Goal: Transaction & Acquisition: Obtain resource

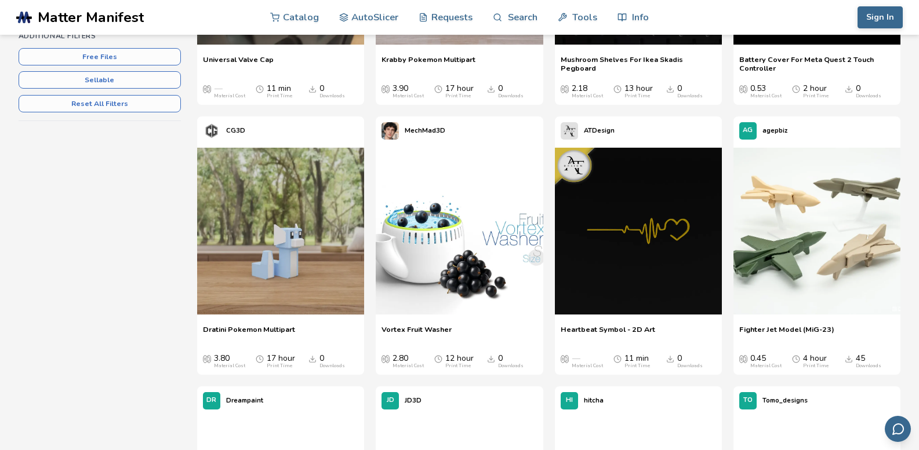
scroll to position [116, 0]
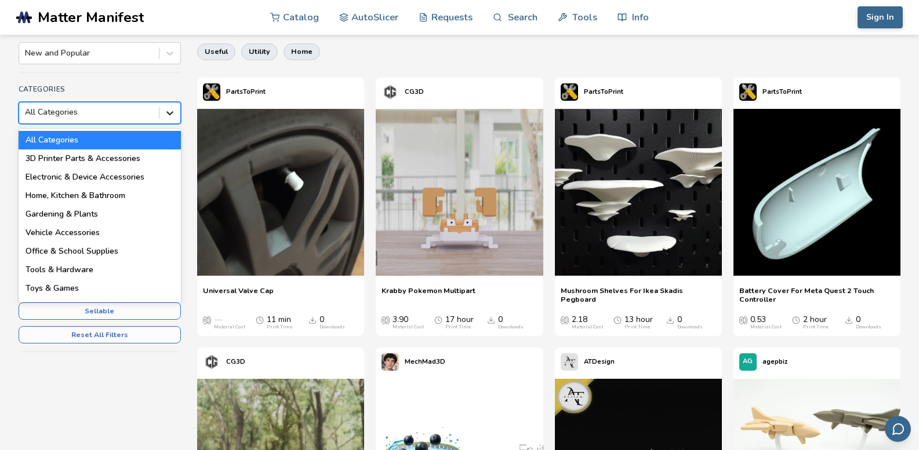
click at [171, 112] on icon at bounding box center [170, 113] width 12 height 12
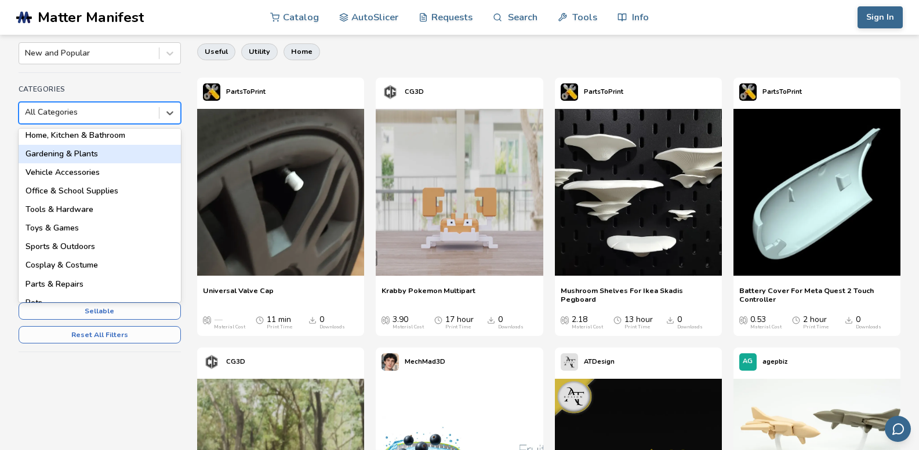
scroll to position [67, 0]
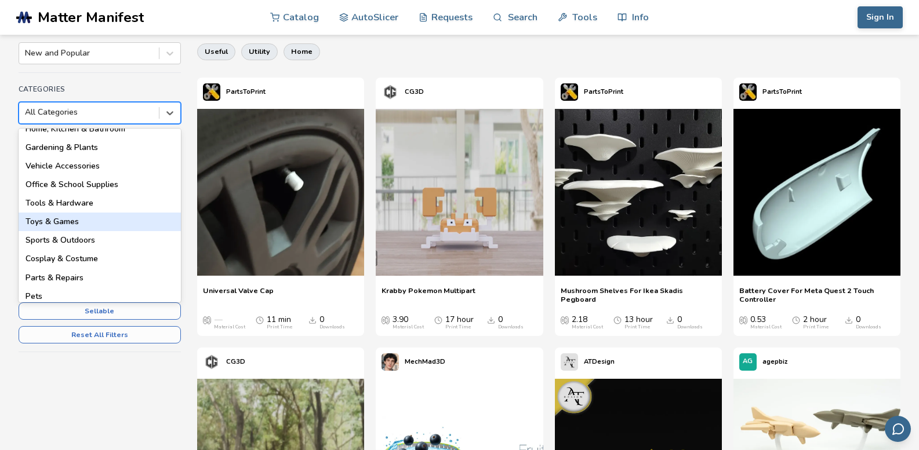
click at [77, 225] on div "Toys & Games" at bounding box center [100, 222] width 162 height 19
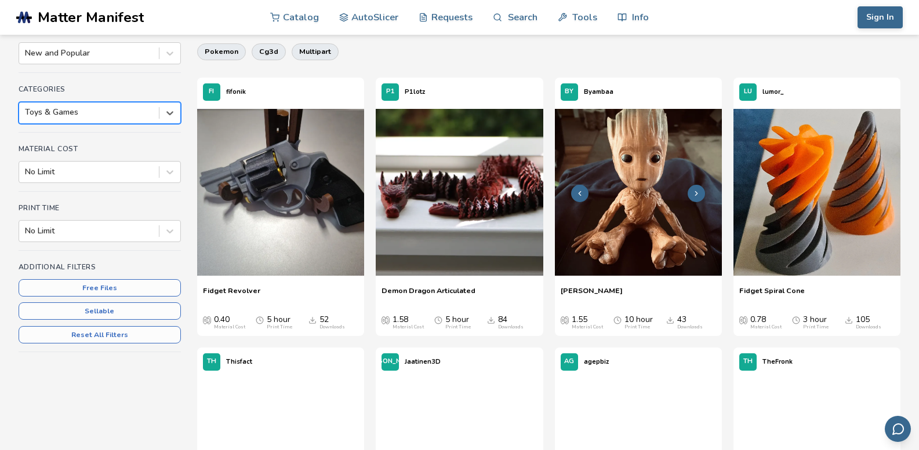
scroll to position [290, 0]
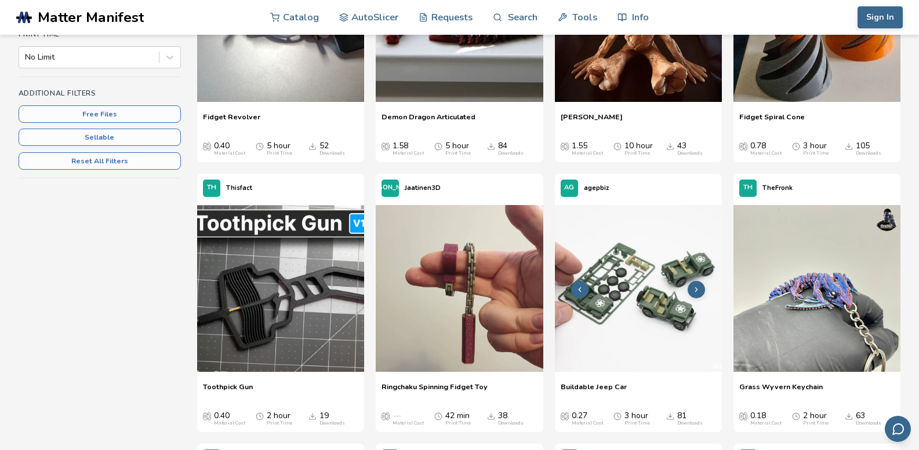
click at [638, 281] on img at bounding box center [638, 288] width 167 height 167
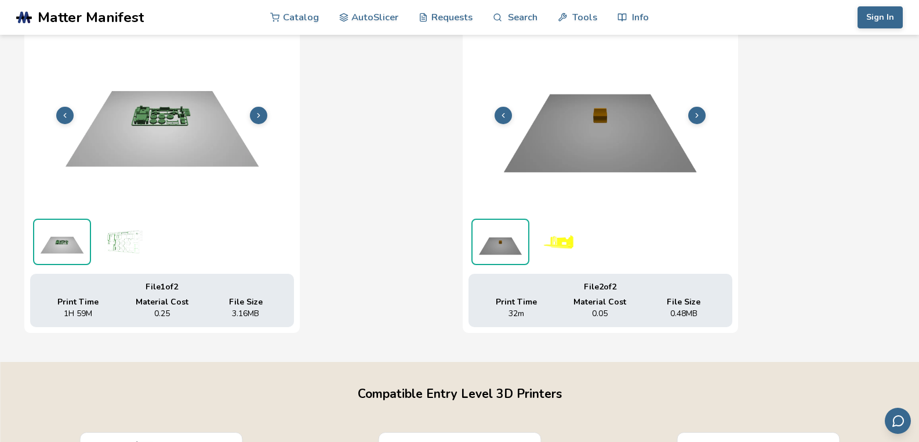
scroll to position [444, 5]
click at [59, 242] on img at bounding box center [62, 242] width 56 height 44
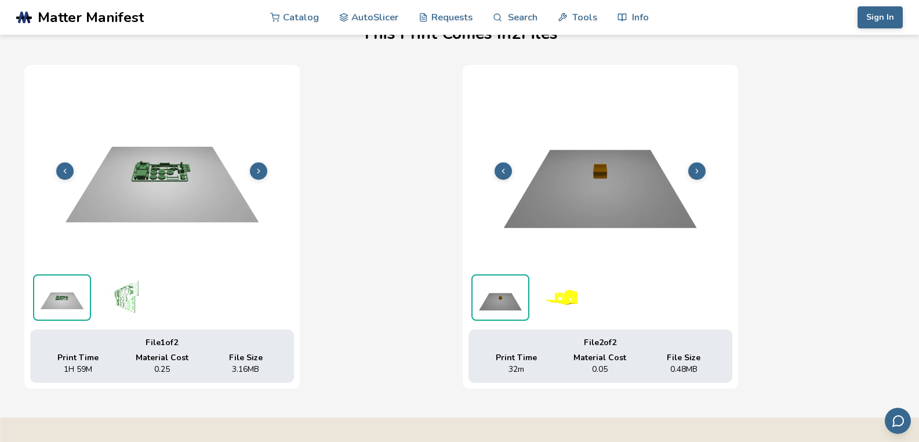
scroll to position [270, 5]
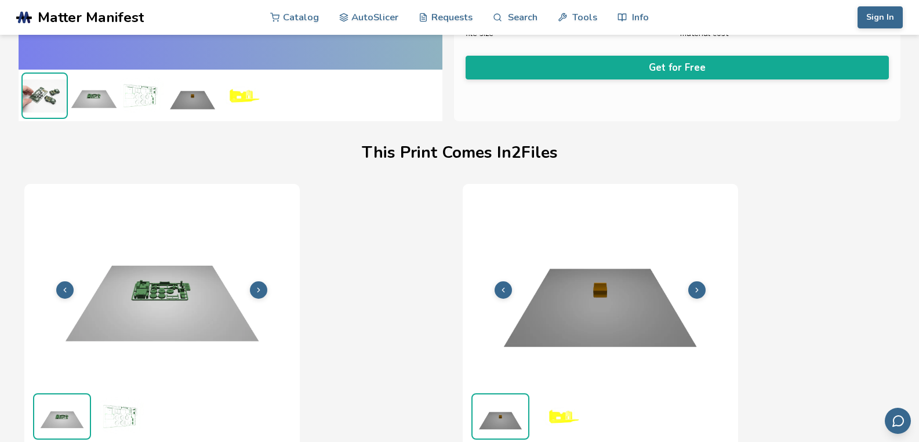
click at [254, 286] on icon at bounding box center [258, 290] width 8 height 8
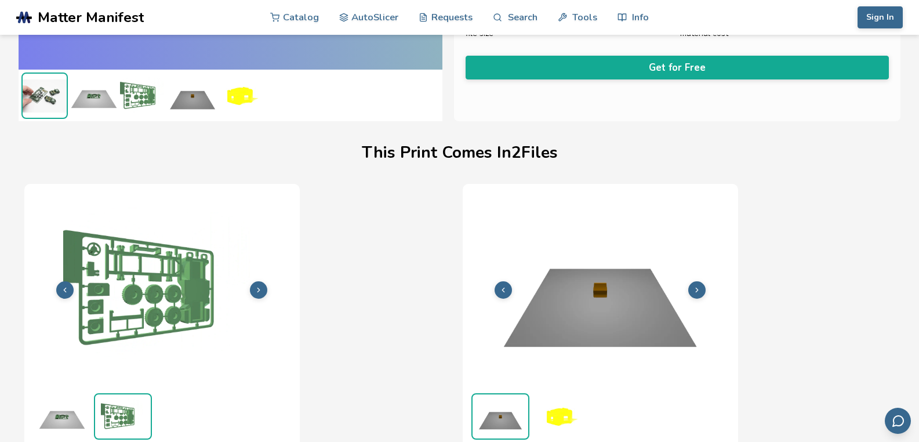
click at [252, 283] on button at bounding box center [258, 289] width 17 height 17
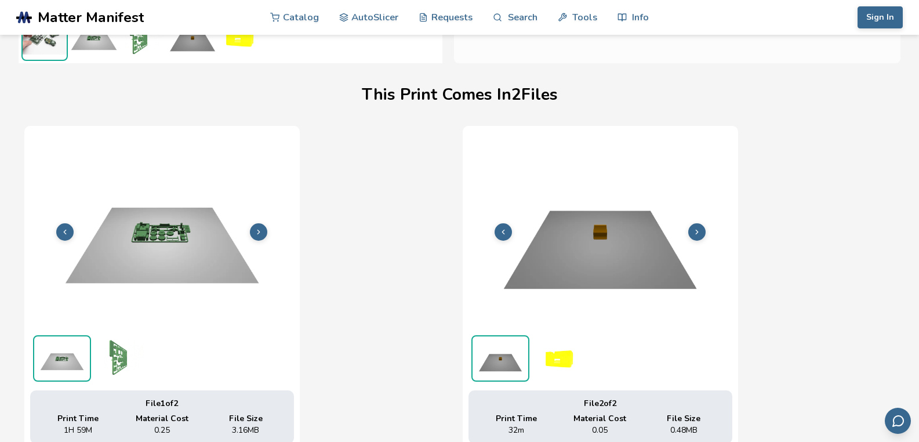
scroll to position [386, 0]
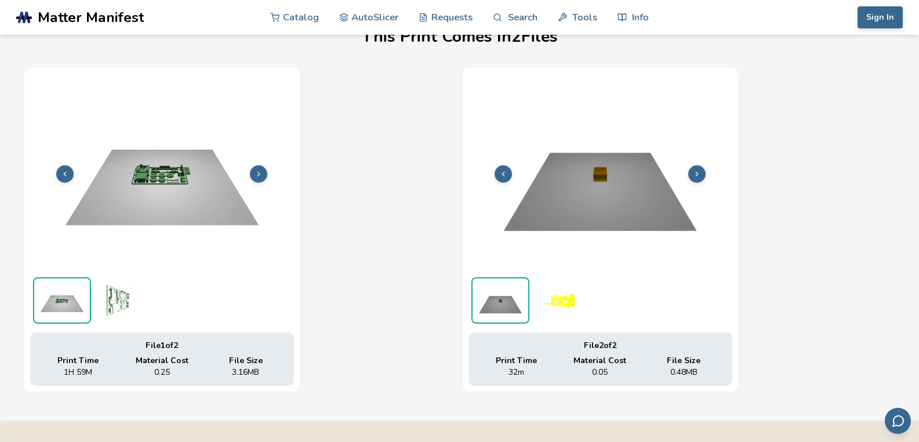
click at [113, 304] on img at bounding box center [123, 300] width 58 height 46
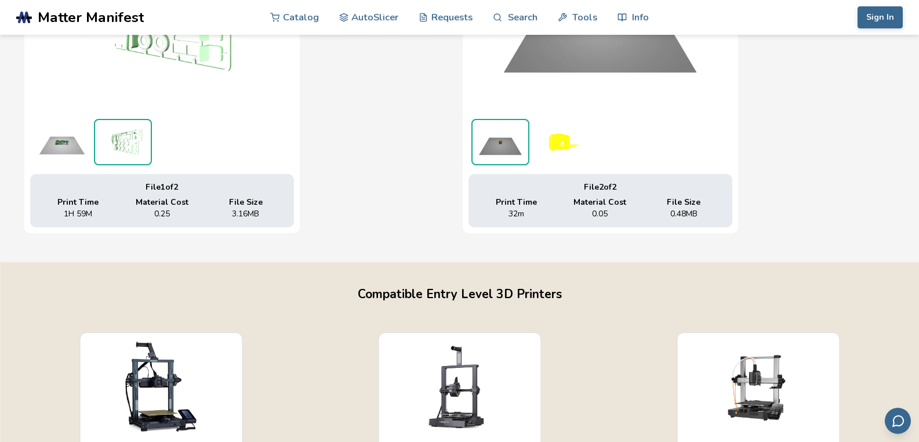
scroll to position [560, 0]
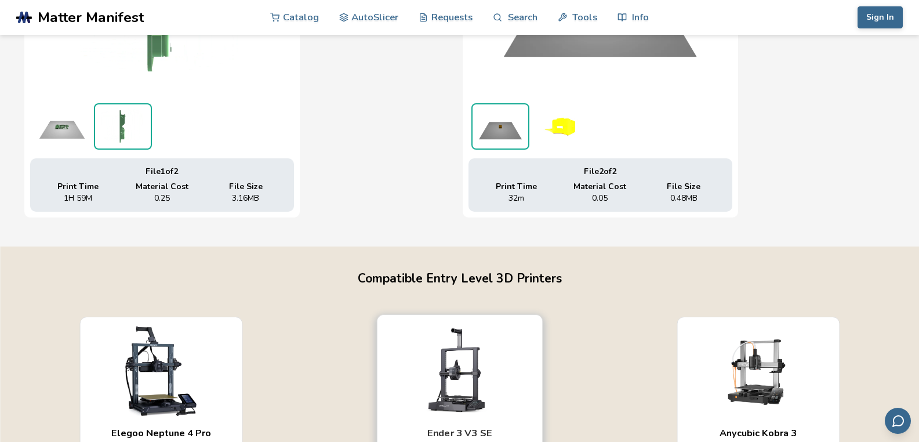
click at [427, 352] on img "button" at bounding box center [459, 369] width 122 height 92
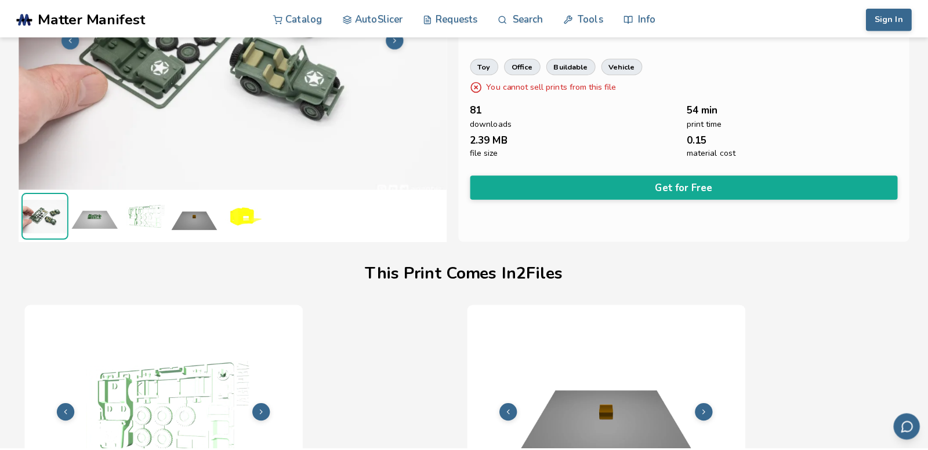
scroll to position [38, 0]
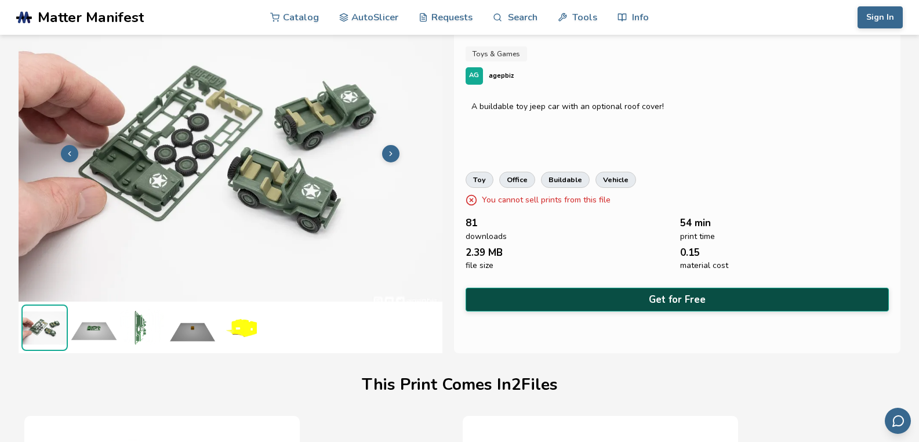
click at [645, 299] on button "Get for Free" at bounding box center [677, 300] width 424 height 24
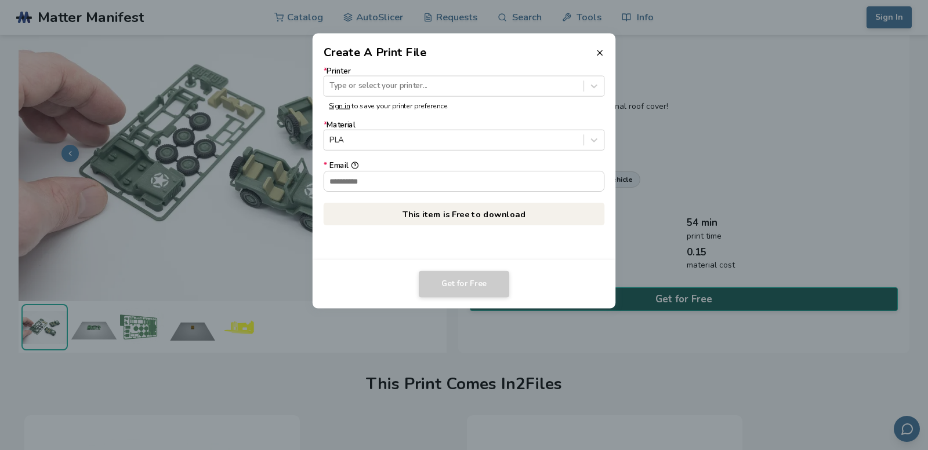
scroll to position [0, 0]
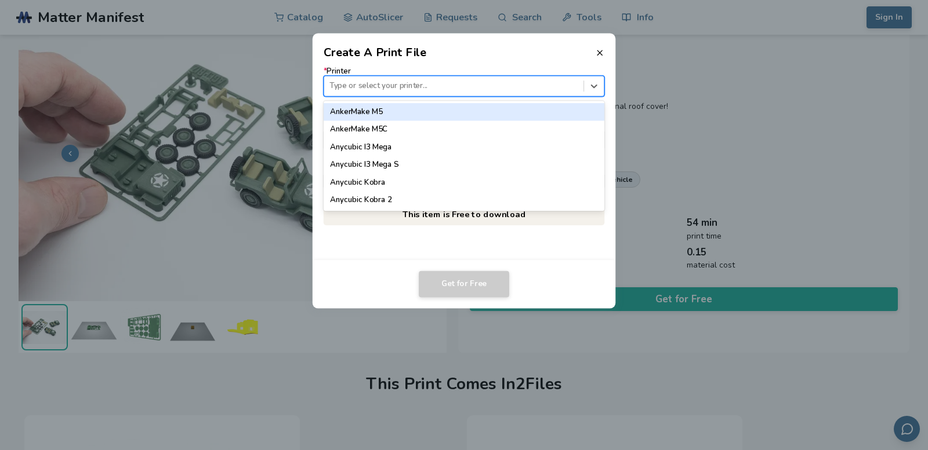
click at [388, 83] on div at bounding box center [453, 86] width 248 height 11
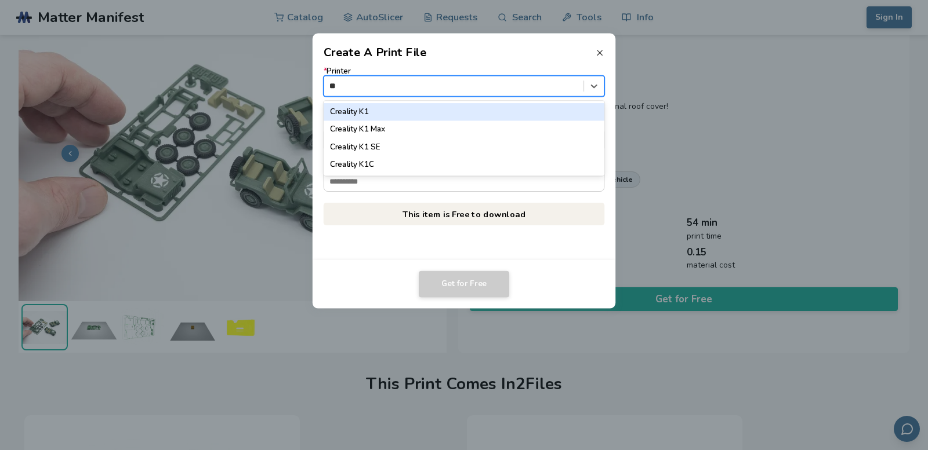
type input "**"
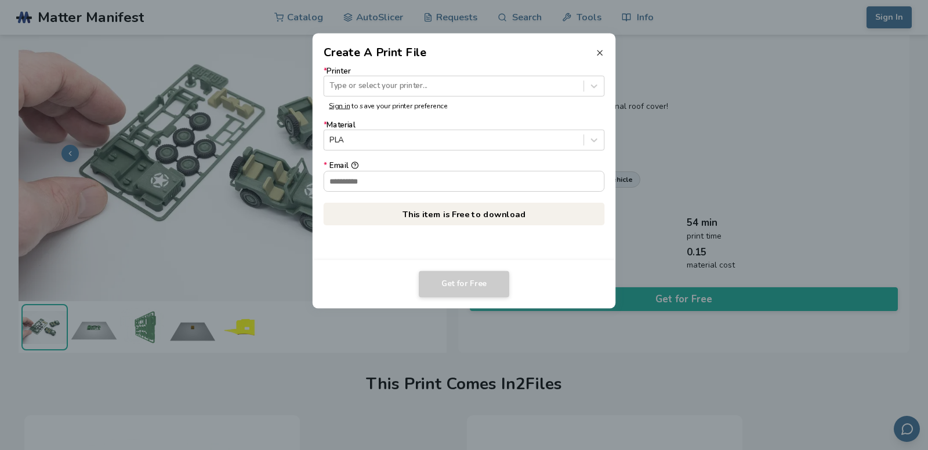
click at [602, 53] on icon at bounding box center [599, 52] width 9 height 9
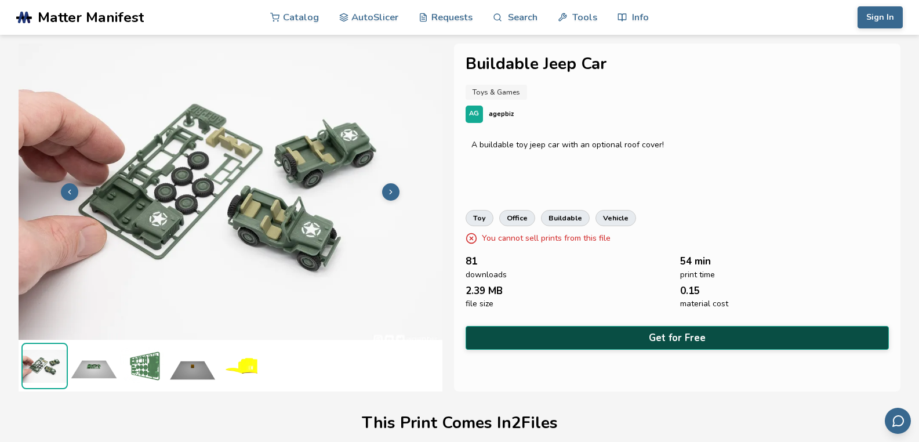
click at [637, 340] on button "Get for Free" at bounding box center [677, 338] width 424 height 24
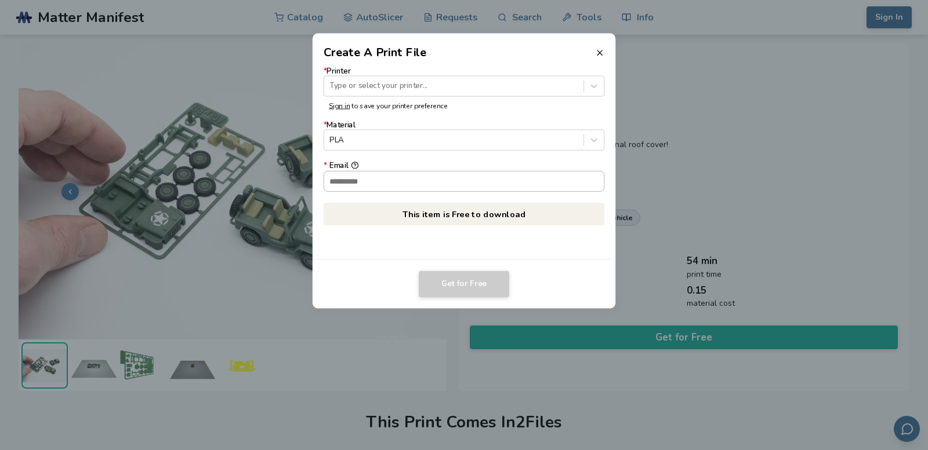
click at [405, 184] on input "* Email" at bounding box center [464, 181] width 280 height 20
type input "**********"
click at [403, 83] on div at bounding box center [453, 86] width 248 height 11
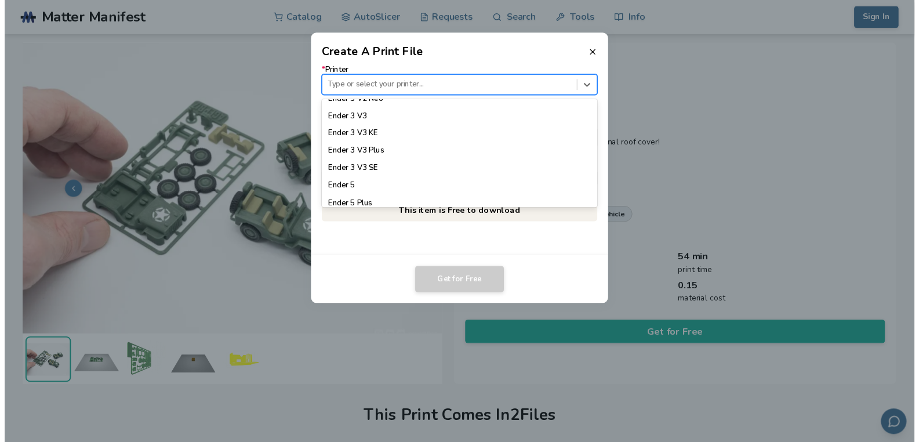
scroll to position [827, 0]
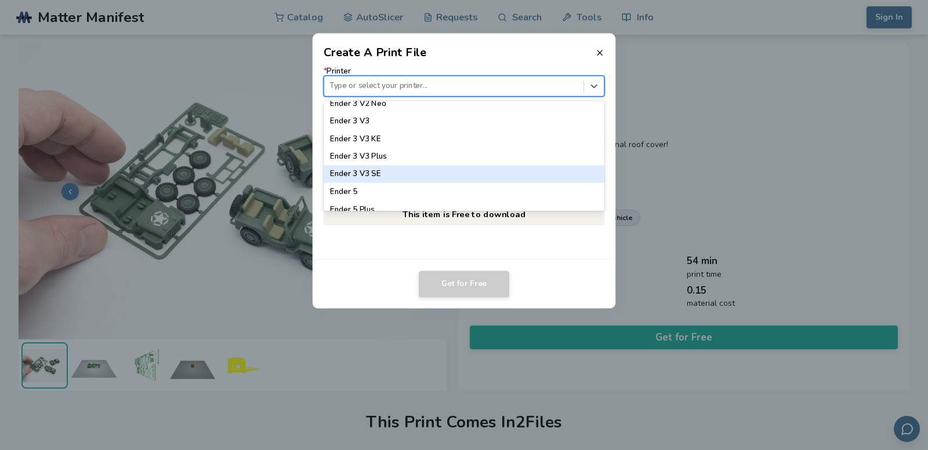
click at [401, 174] on div "Ender 3 V3 SE" at bounding box center [463, 174] width 281 height 17
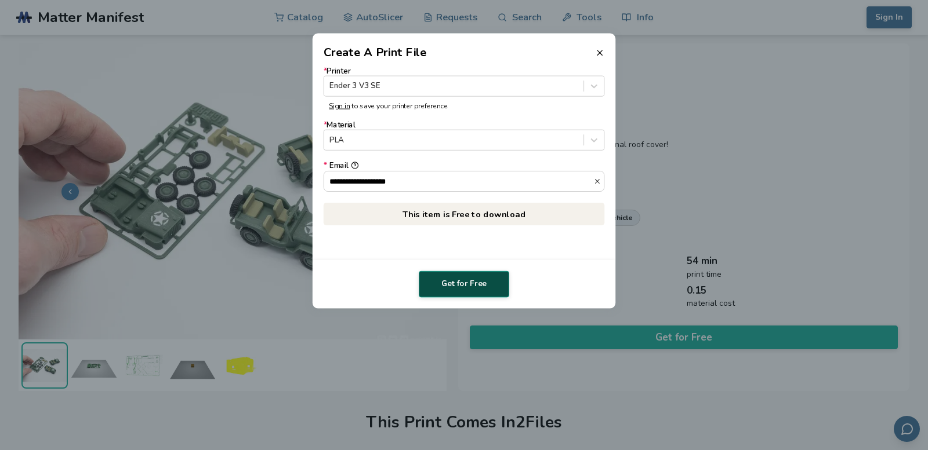
click at [452, 286] on button "Get for Free" at bounding box center [464, 284] width 90 height 27
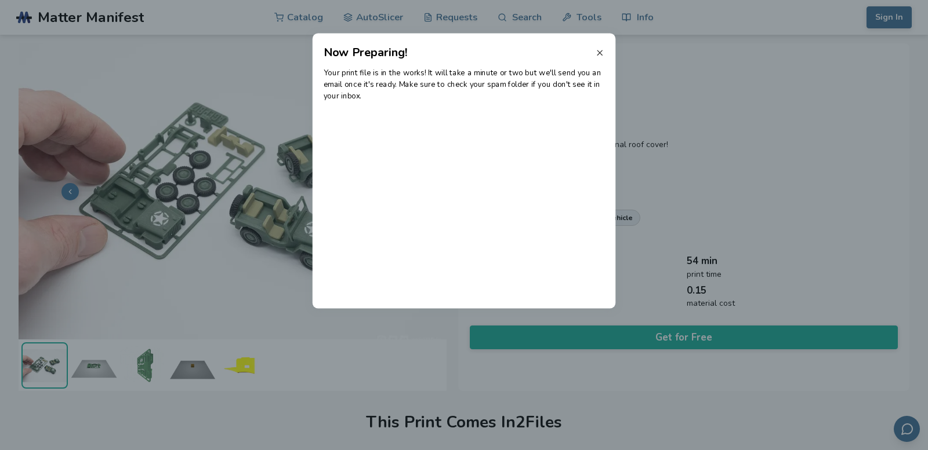
click at [598, 54] on icon at bounding box center [599, 52] width 9 height 9
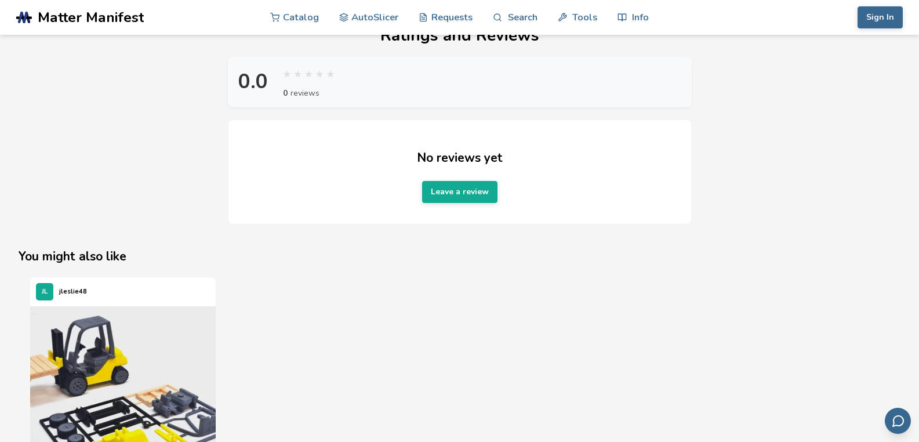
scroll to position [1333, 0]
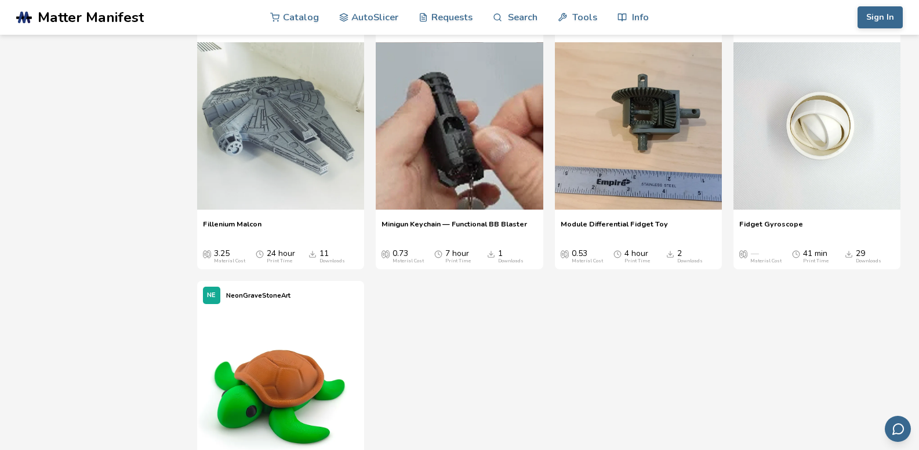
scroll to position [5913, 0]
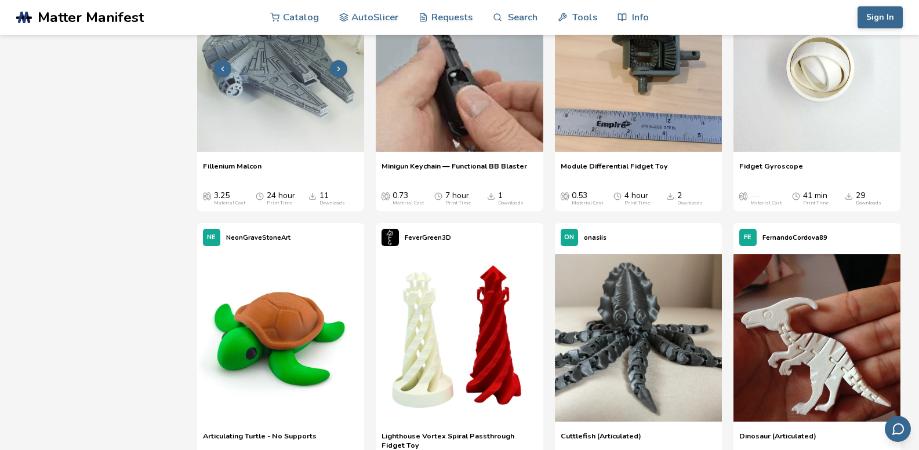
click at [295, 119] on img at bounding box center [280, 67] width 167 height 167
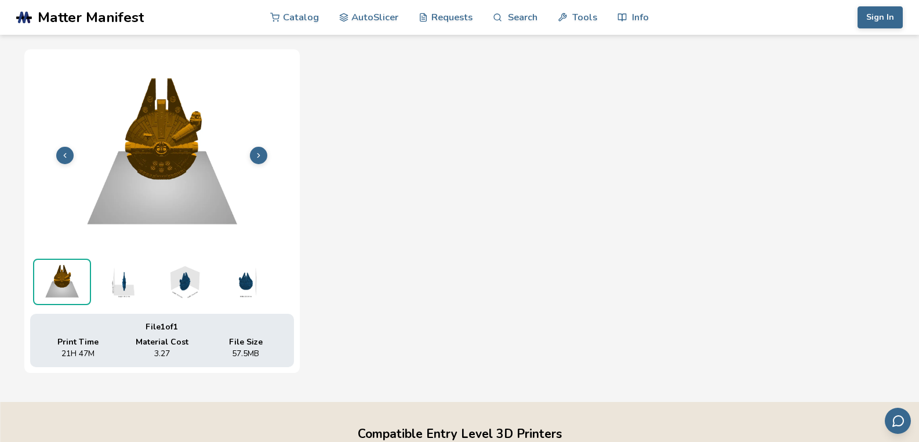
scroll to position [173, 0]
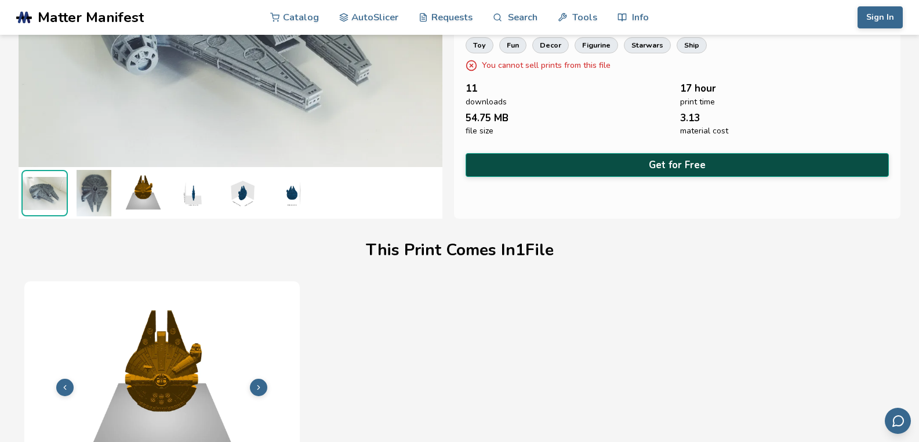
click at [587, 162] on button "Get for Free" at bounding box center [677, 165] width 424 height 24
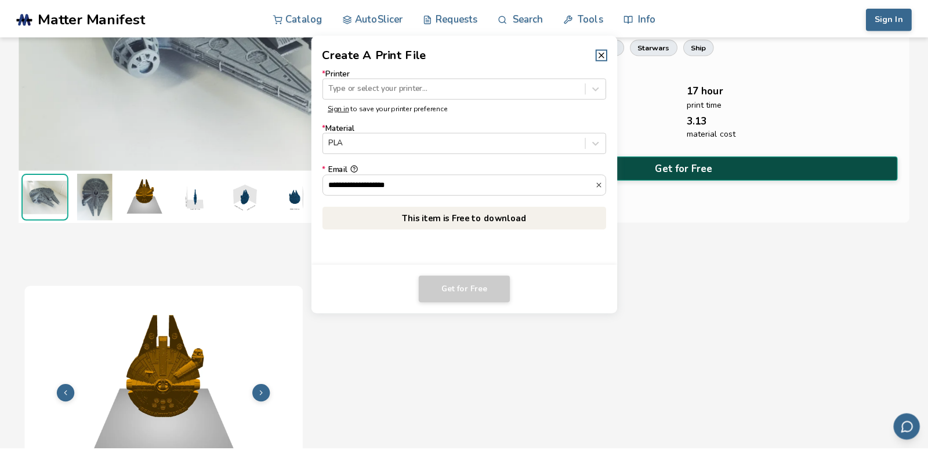
scroll to position [171, 0]
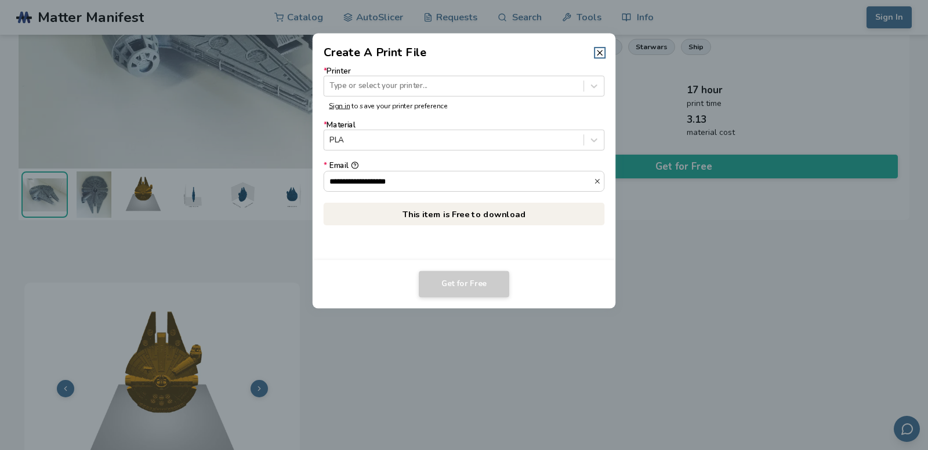
click at [423, 71] on label "* Printer Type or select your printer..." at bounding box center [463, 82] width 281 height 30
click at [424, 77] on div "Type or select your printer..." at bounding box center [463, 85] width 281 height 21
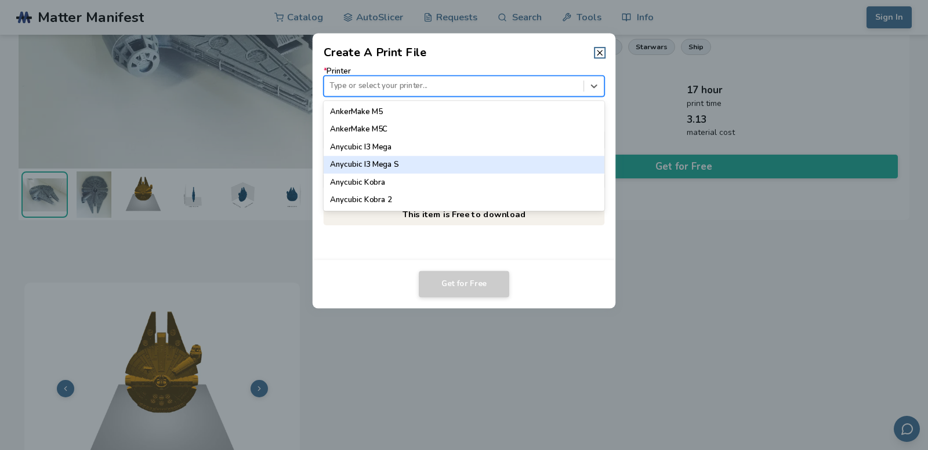
type input "*"
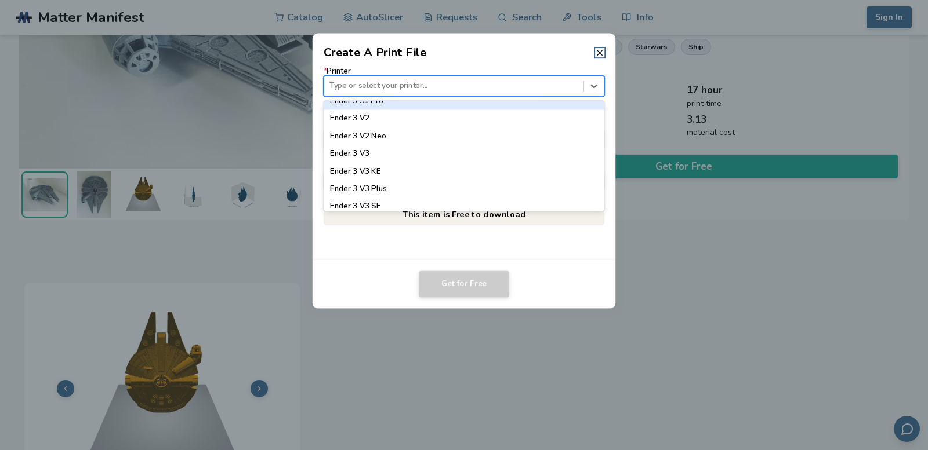
scroll to position [812, 0]
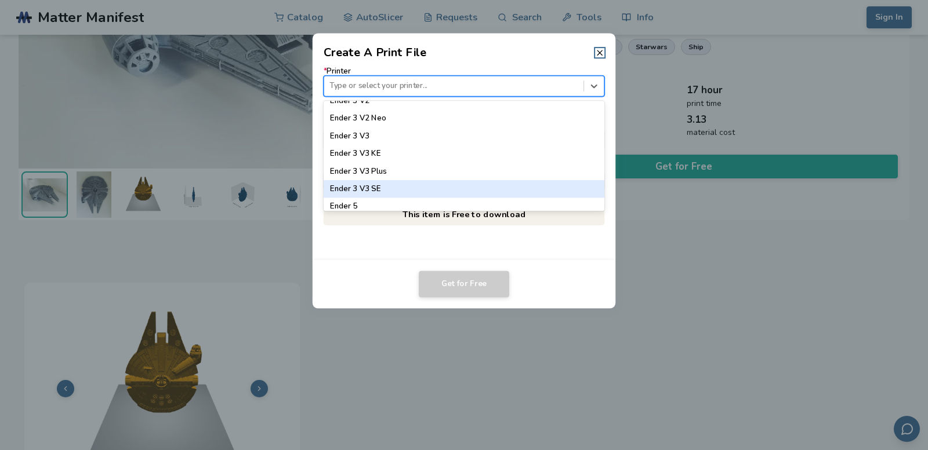
click at [376, 189] on div "Ender 3 V3 SE" at bounding box center [463, 188] width 281 height 17
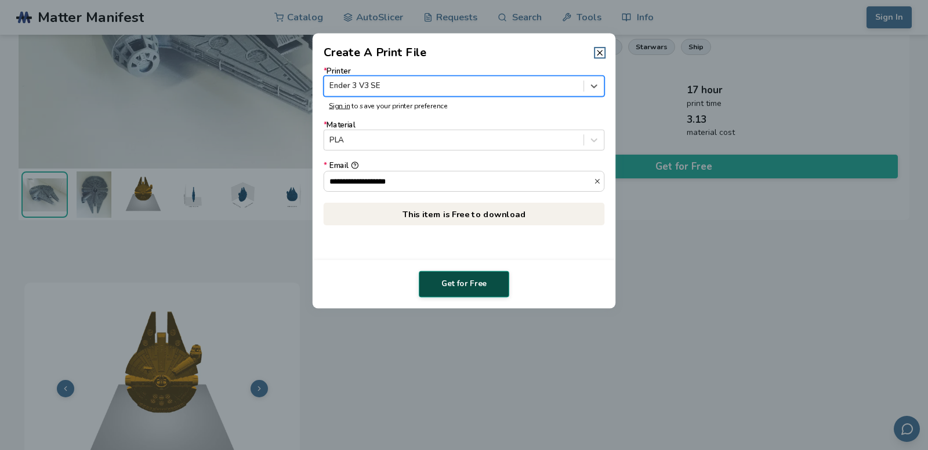
click at [474, 281] on button "Get for Free" at bounding box center [464, 284] width 90 height 27
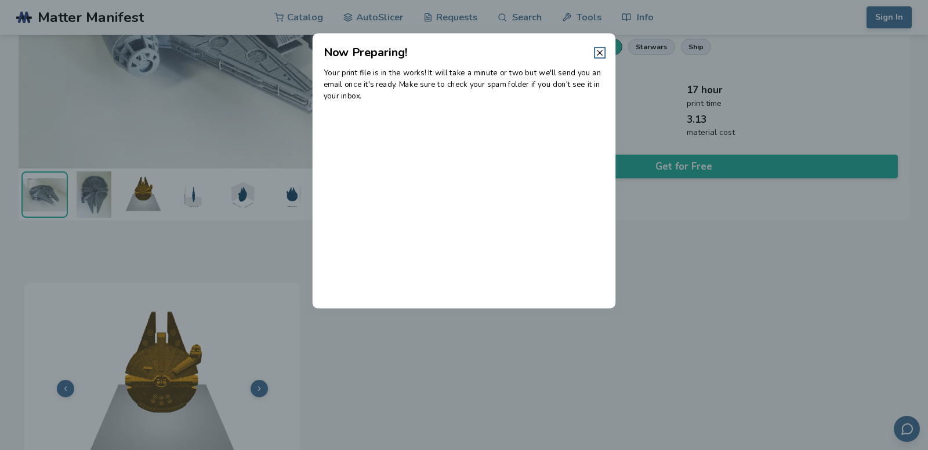
click at [601, 51] on icon at bounding box center [599, 52] width 9 height 9
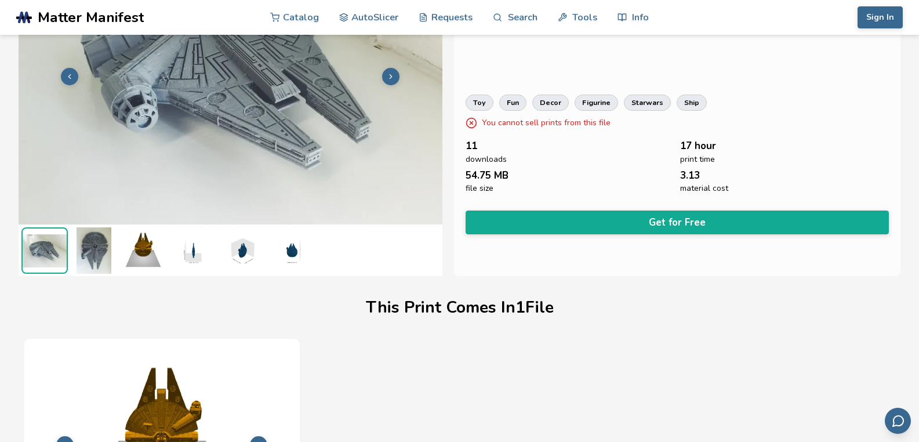
scroll to position [115, 0]
click at [94, 269] on img at bounding box center [94, 251] width 46 height 46
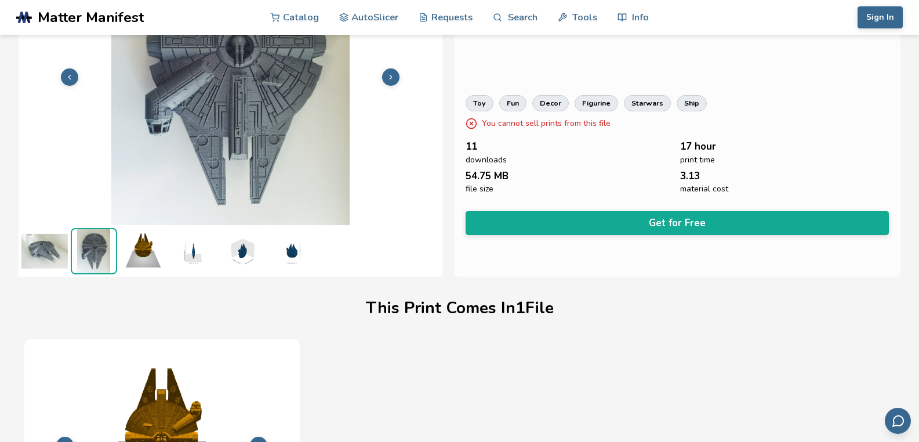
click at [130, 266] on img at bounding box center [143, 251] width 46 height 46
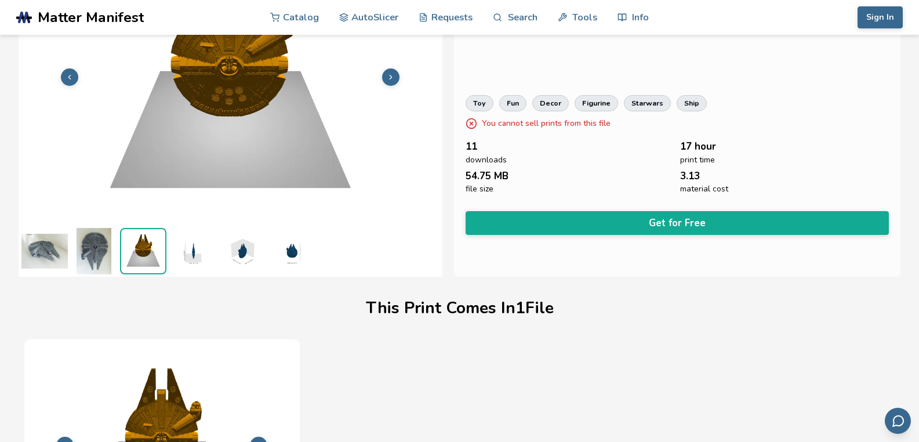
click at [214, 260] on img at bounding box center [192, 251] width 46 height 46
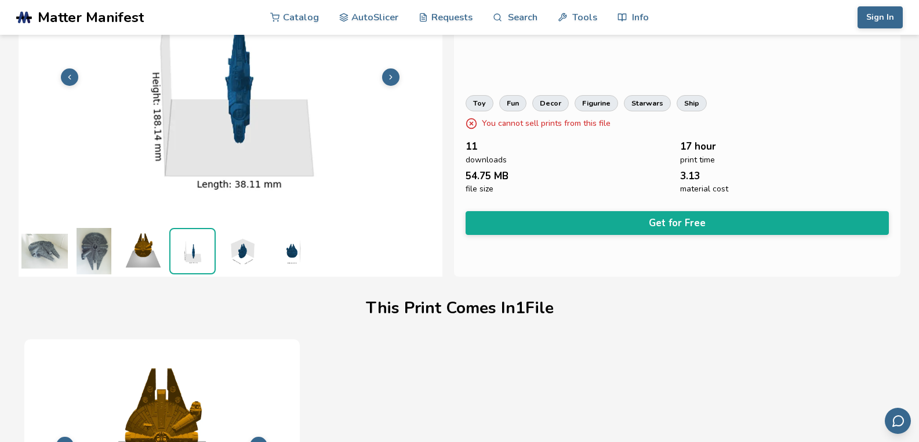
click at [237, 257] on img at bounding box center [242, 251] width 46 height 46
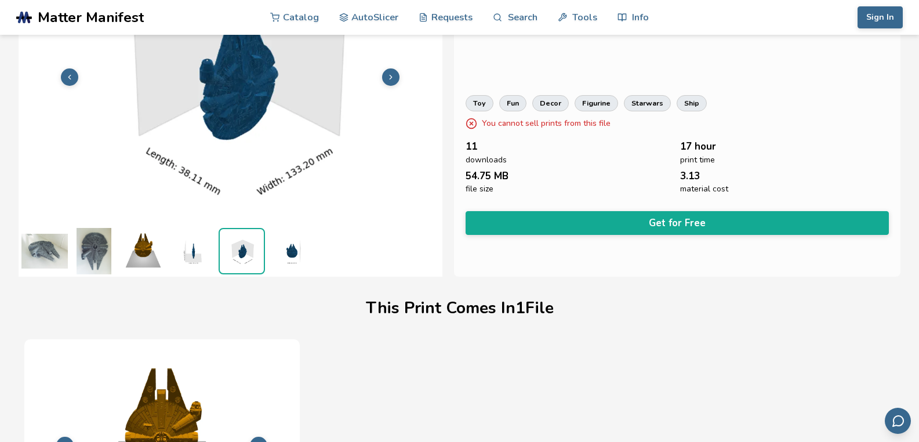
click at [281, 252] on img at bounding box center [291, 251] width 46 height 46
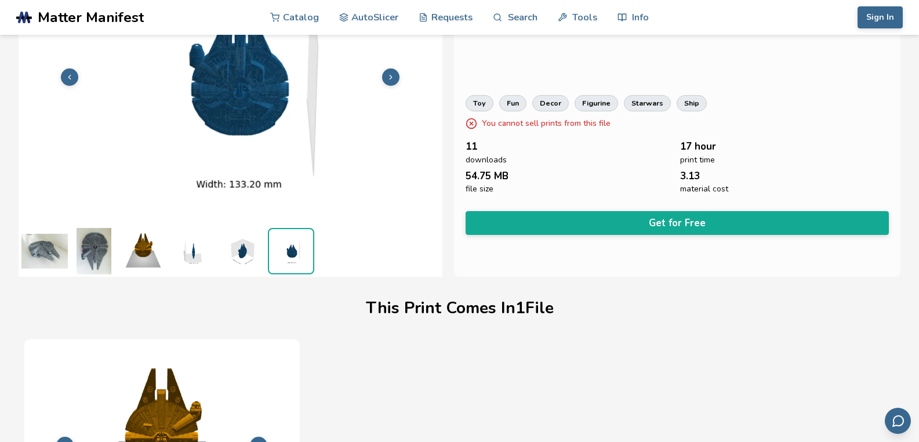
scroll to position [57, 0]
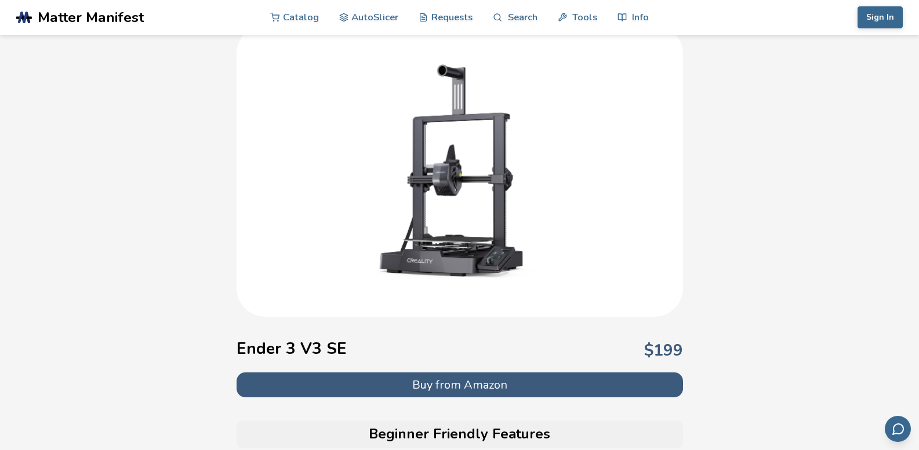
scroll to position [174, 0]
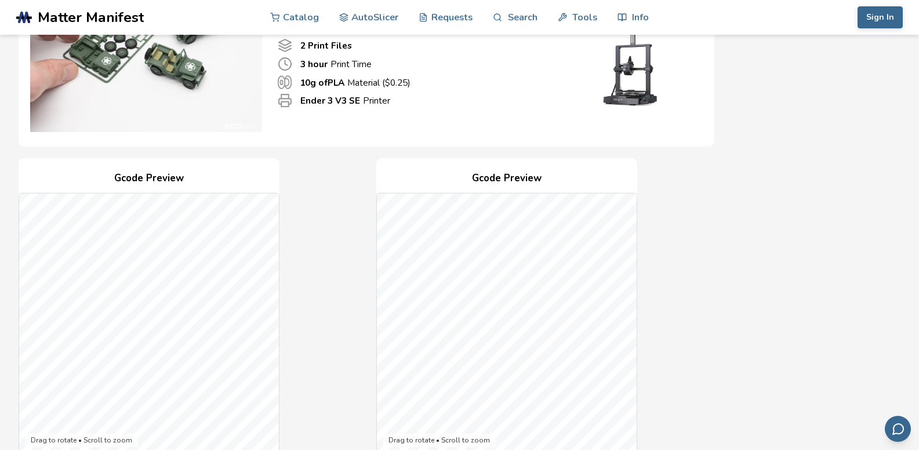
scroll to position [290, 0]
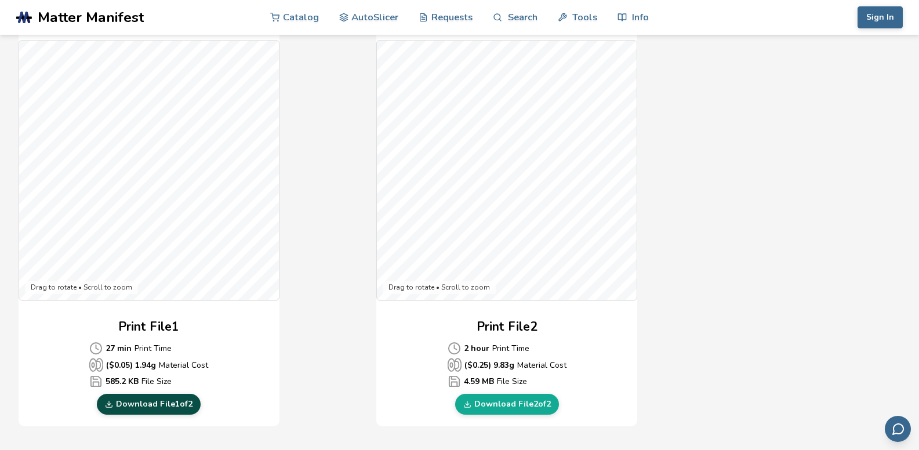
click at [168, 408] on link "Download File 1 of 2" at bounding box center [149, 404] width 104 height 21
click at [518, 408] on link "Download File 2 of 2" at bounding box center [507, 404] width 104 height 21
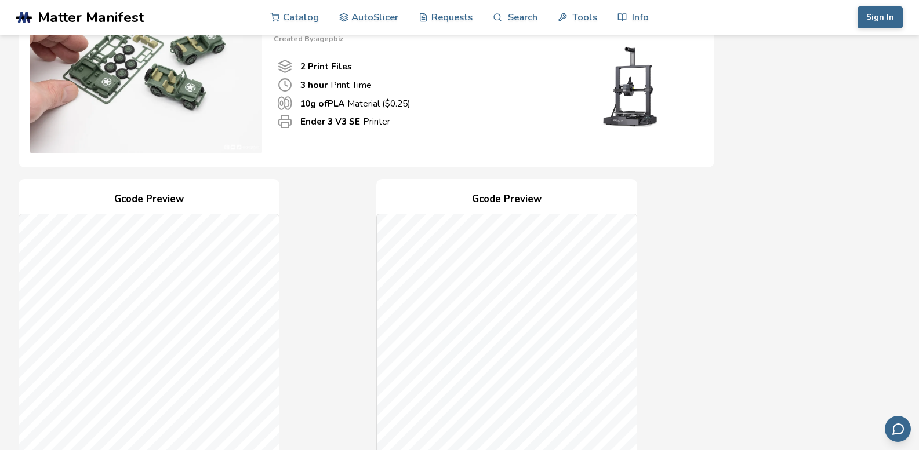
scroll to position [58, 0]
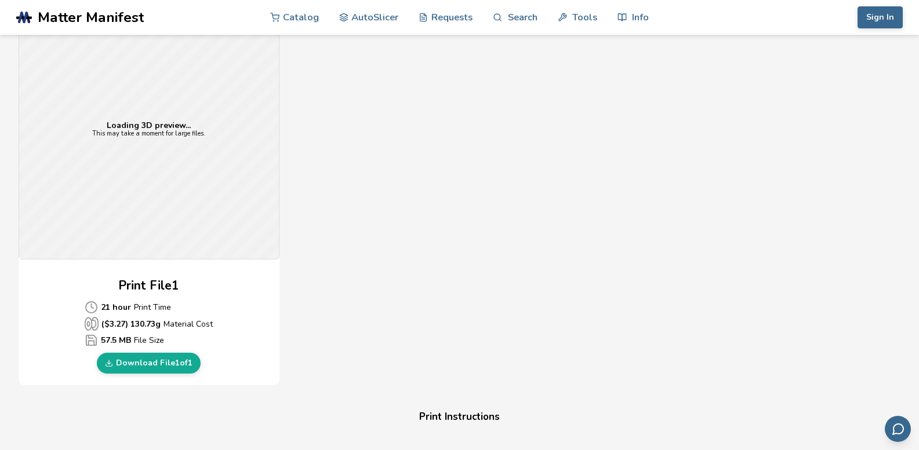
scroll to position [406, 0]
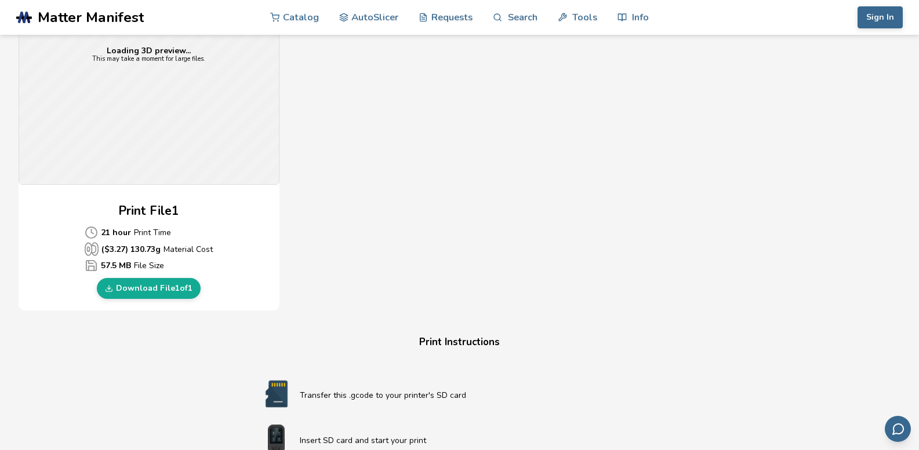
click at [144, 288] on link "Download File 1 of 1" at bounding box center [149, 288] width 104 height 21
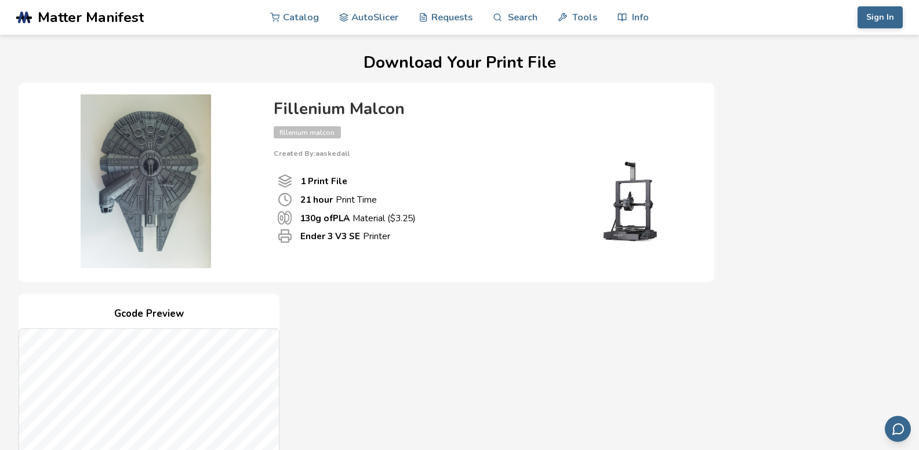
scroll to position [0, 0]
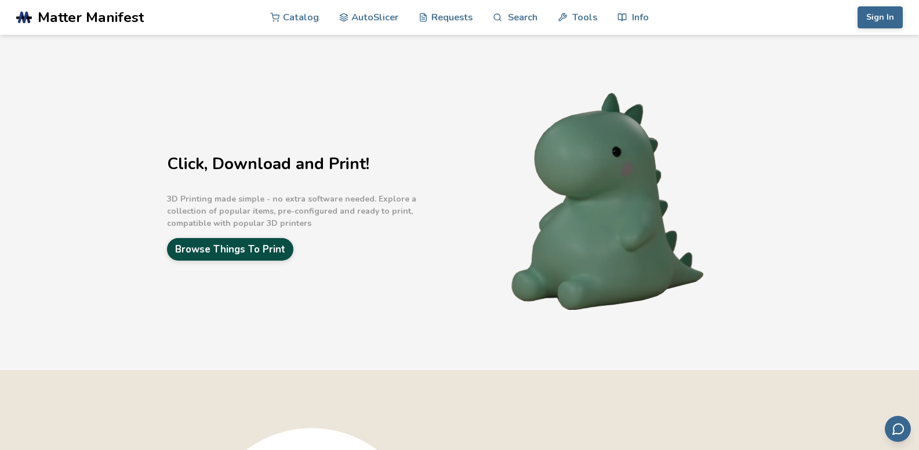
click at [266, 242] on link "Browse Things To Print" at bounding box center [230, 249] width 126 height 23
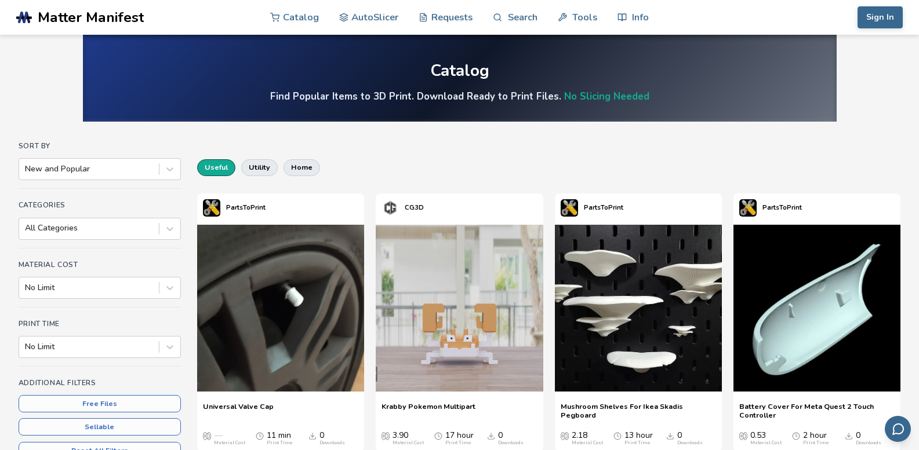
click at [221, 166] on button "useful" at bounding box center [216, 167] width 38 height 16
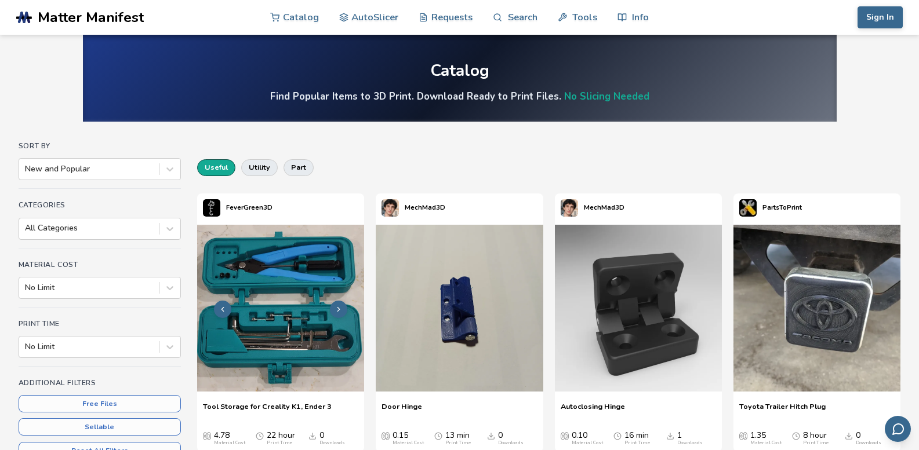
scroll to position [58, 0]
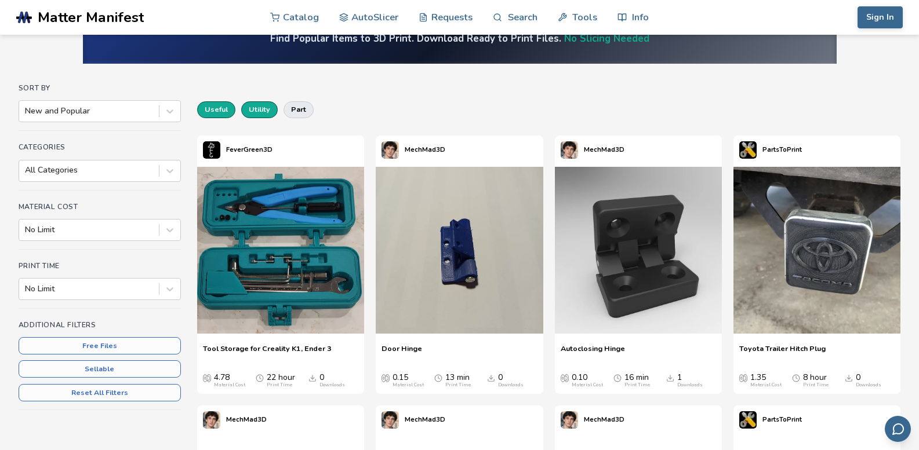
click at [252, 111] on button "utility" at bounding box center [259, 109] width 37 height 16
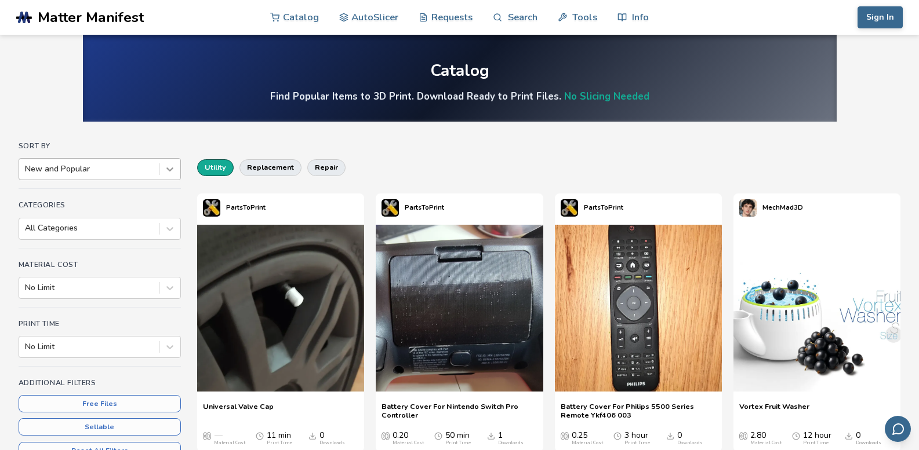
click at [170, 172] on icon at bounding box center [170, 169] width 12 height 12
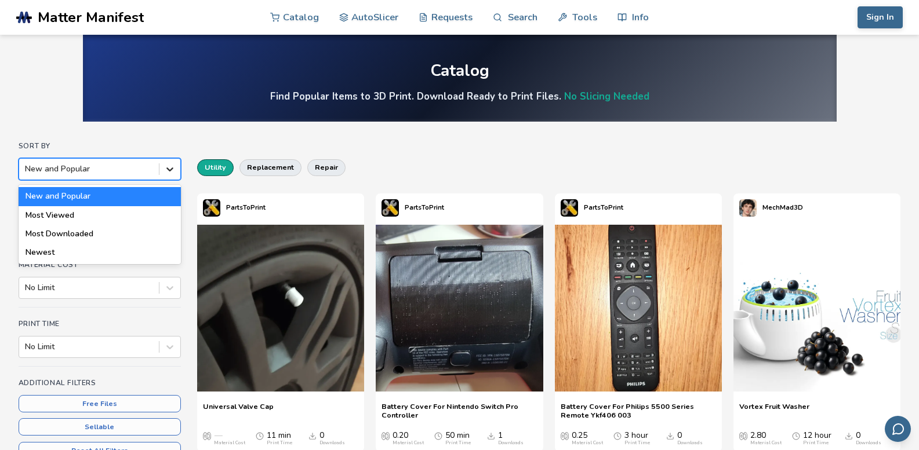
click at [170, 172] on icon at bounding box center [170, 169] width 12 height 12
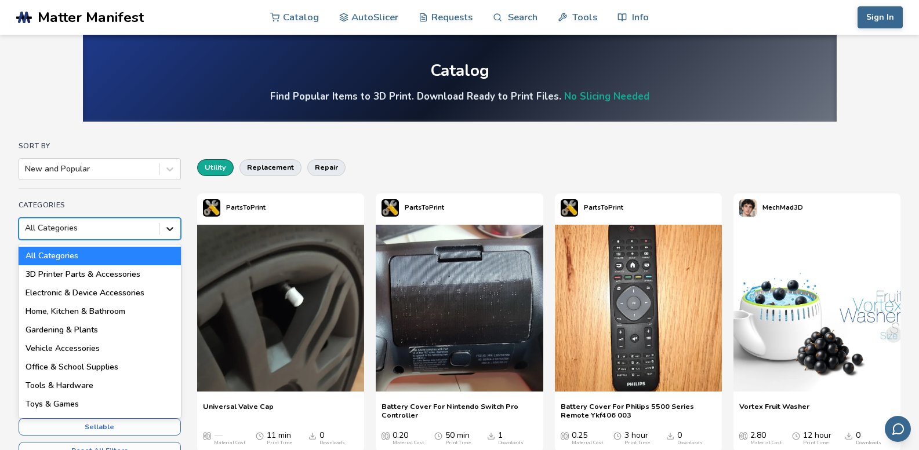
click at [162, 238] on div at bounding box center [169, 229] width 21 height 21
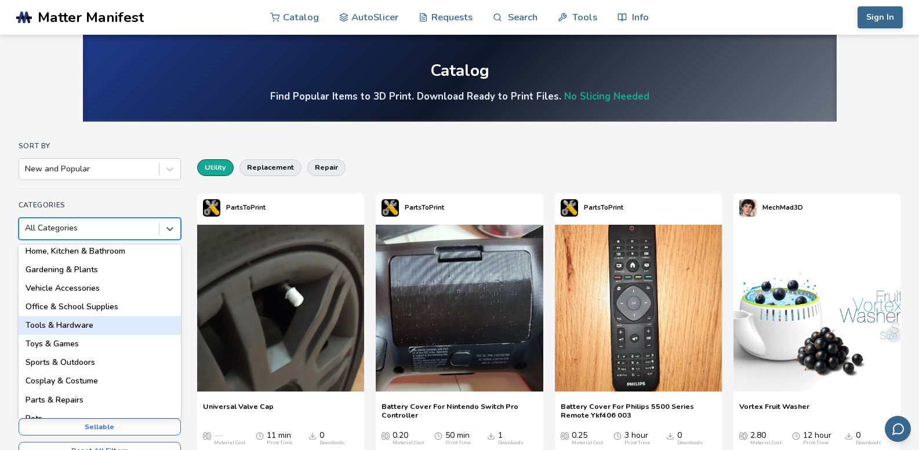
scroll to position [50, 0]
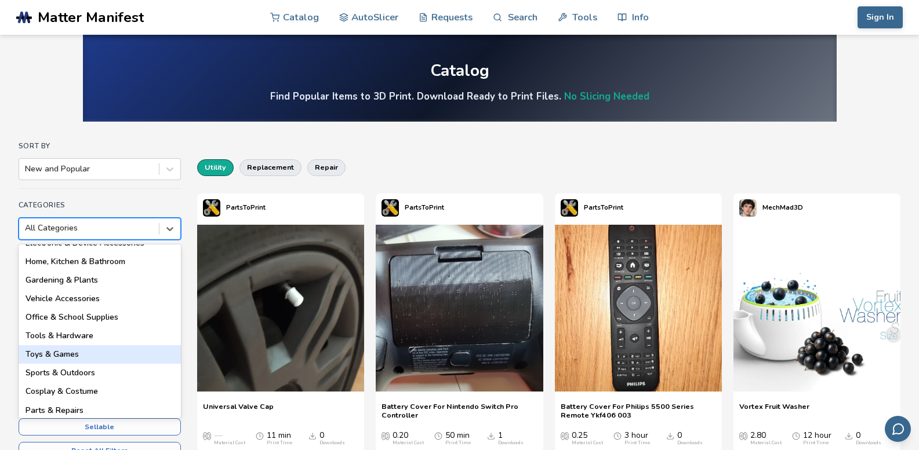
click at [108, 354] on div "Toys & Games" at bounding box center [100, 355] width 162 height 19
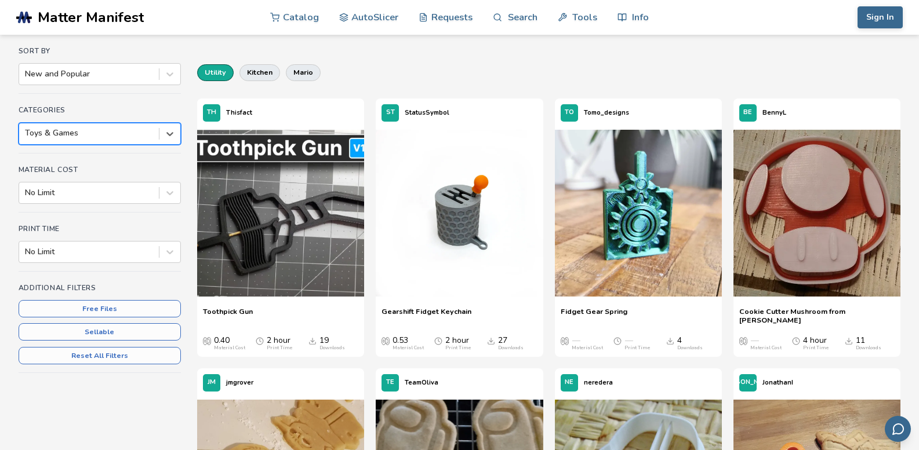
scroll to position [116, 0]
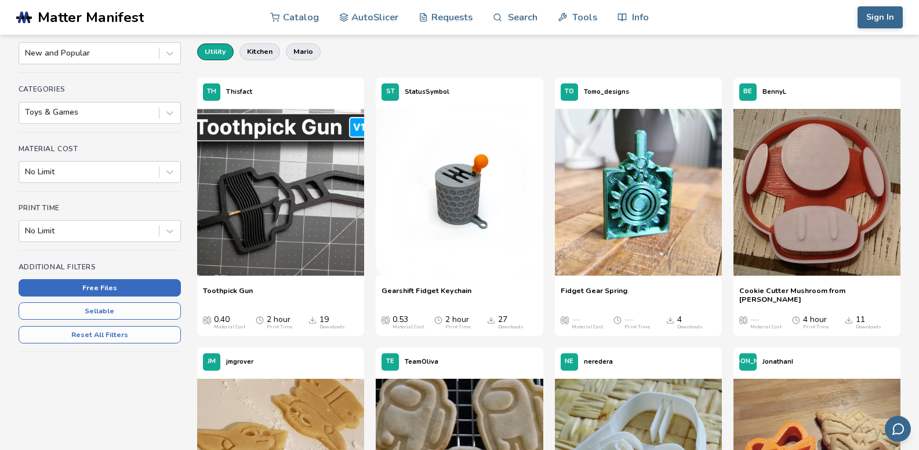
click at [105, 289] on button "Free Files" at bounding box center [100, 287] width 162 height 17
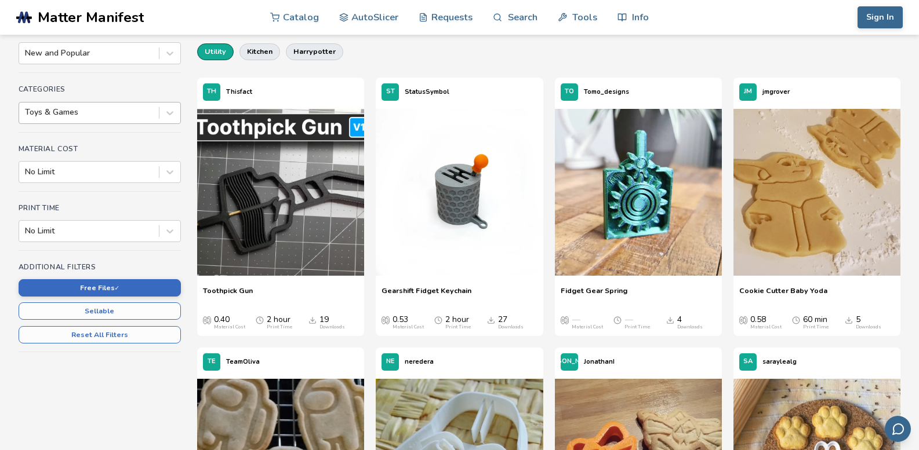
click at [133, 115] on div at bounding box center [89, 113] width 128 height 12
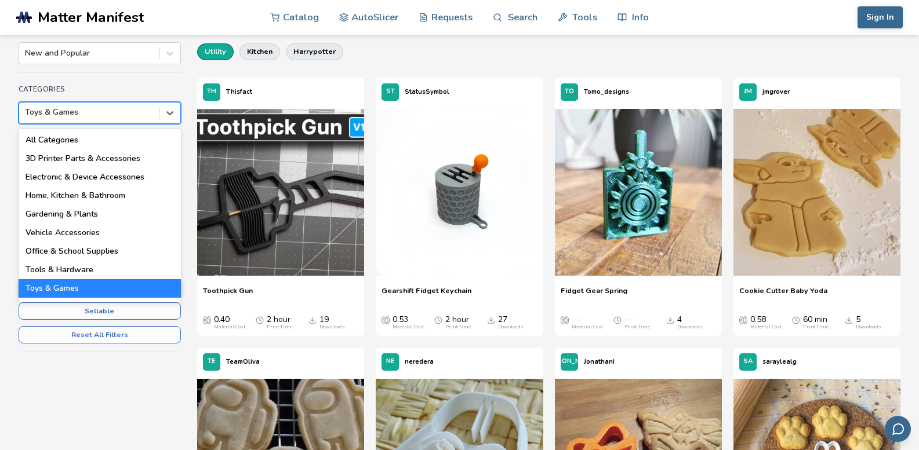
click at [81, 288] on div "Toys & Games" at bounding box center [100, 288] width 162 height 19
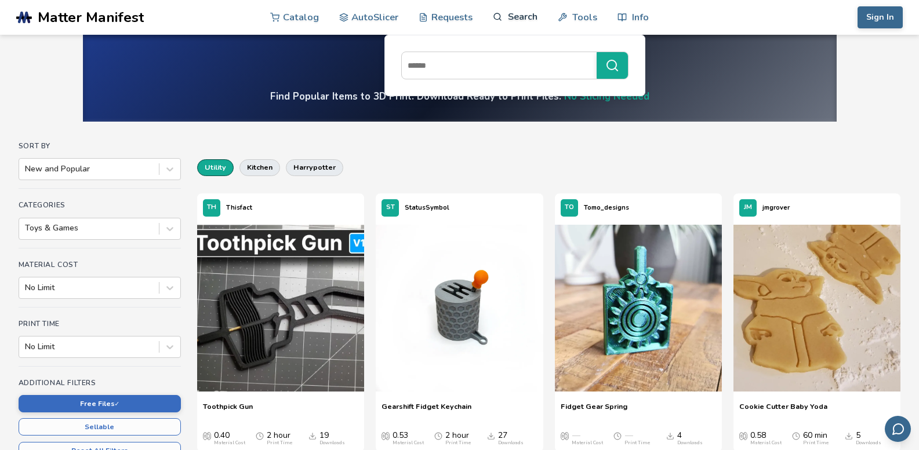
click at [515, 21] on link "Search" at bounding box center [515, 16] width 44 height 35
click at [488, 64] on input at bounding box center [496, 65] width 189 height 21
click at [597, 52] on button "*********" at bounding box center [612, 65] width 31 height 27
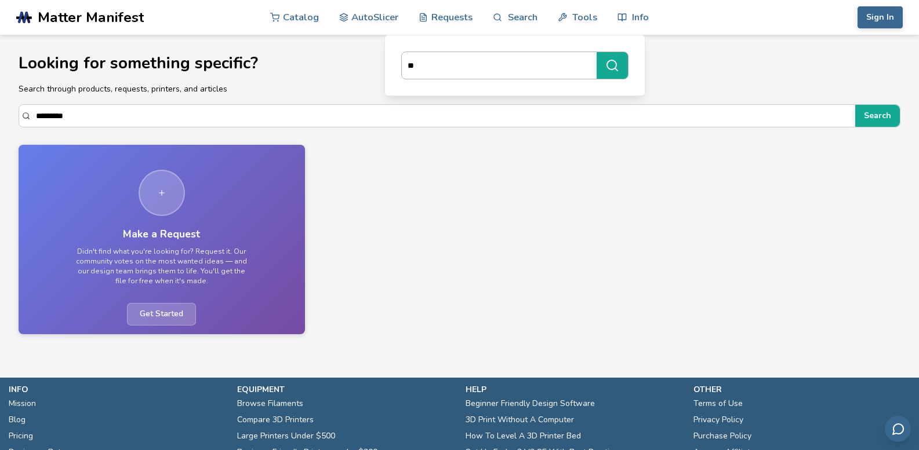
type input "*"
type input "****"
click at [597, 52] on button "****" at bounding box center [612, 65] width 31 height 27
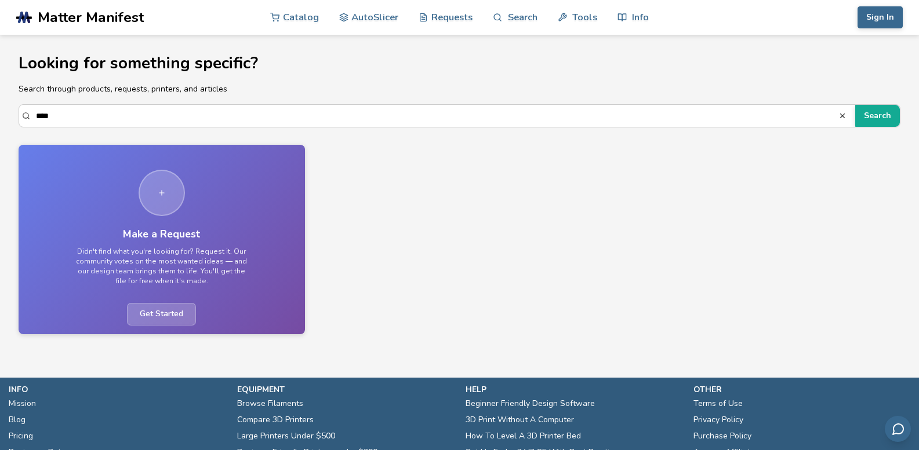
drag, startPoint x: 84, startPoint y: 116, endPoint x: 4, endPoint y: 121, distance: 80.1
click at [4, 121] on section "Looking for something specific? Search through products, requests, printers, an…" at bounding box center [459, 189] width 919 height 308
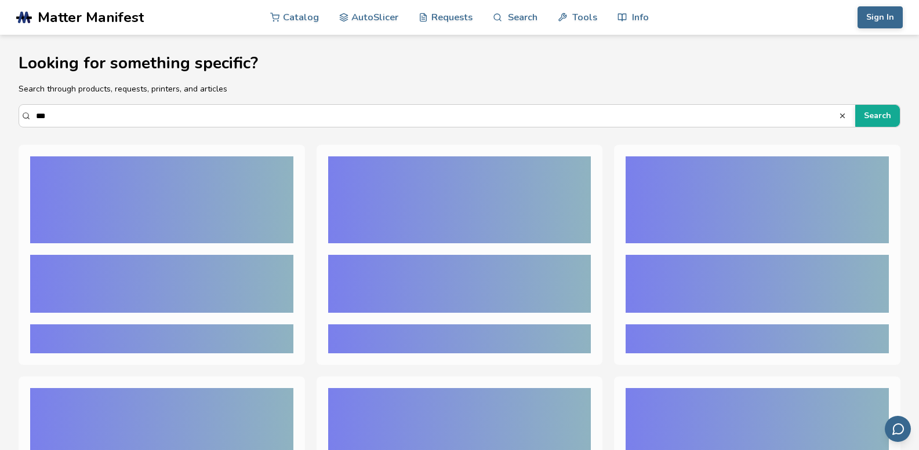
type input "***"
click at [855, 105] on button "Search" at bounding box center [877, 116] width 45 height 22
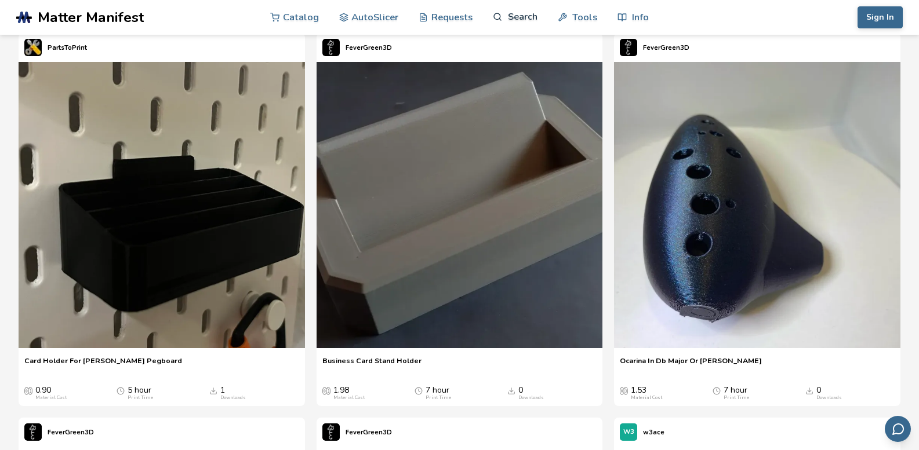
scroll to position [12, 0]
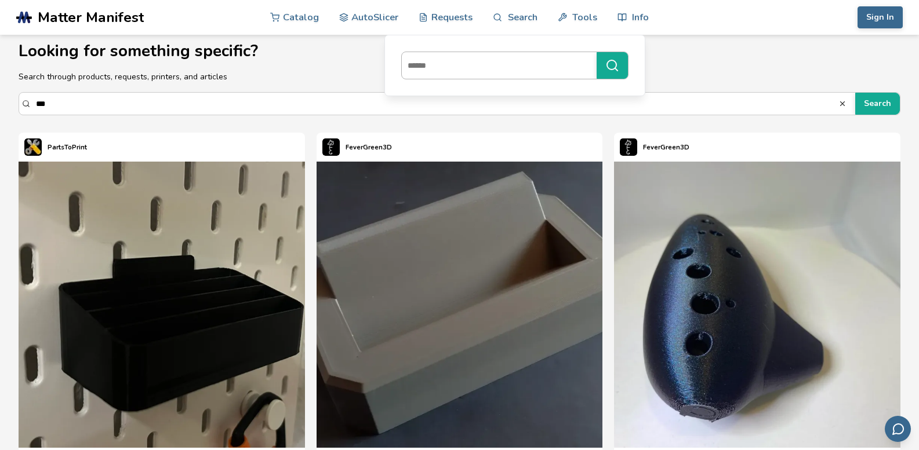
click at [442, 67] on input at bounding box center [496, 65] width 189 height 21
type input "****"
click at [597, 52] on button "****" at bounding box center [612, 65] width 31 height 27
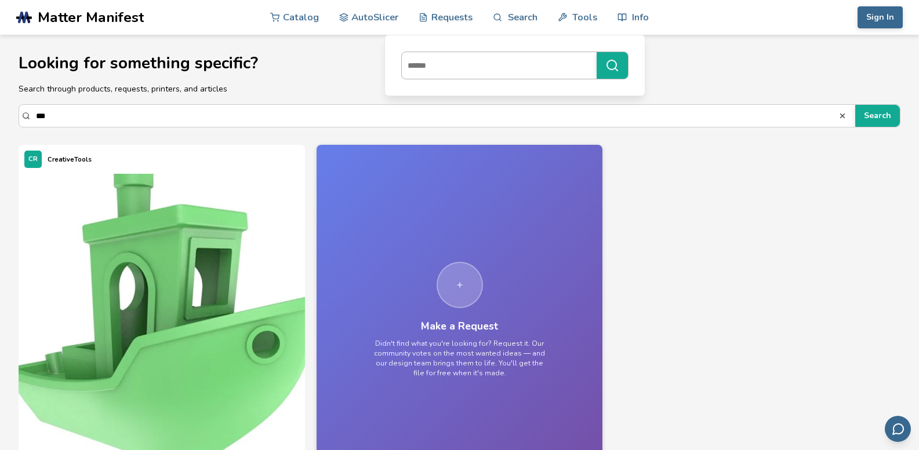
click at [465, 68] on input at bounding box center [496, 65] width 189 height 21
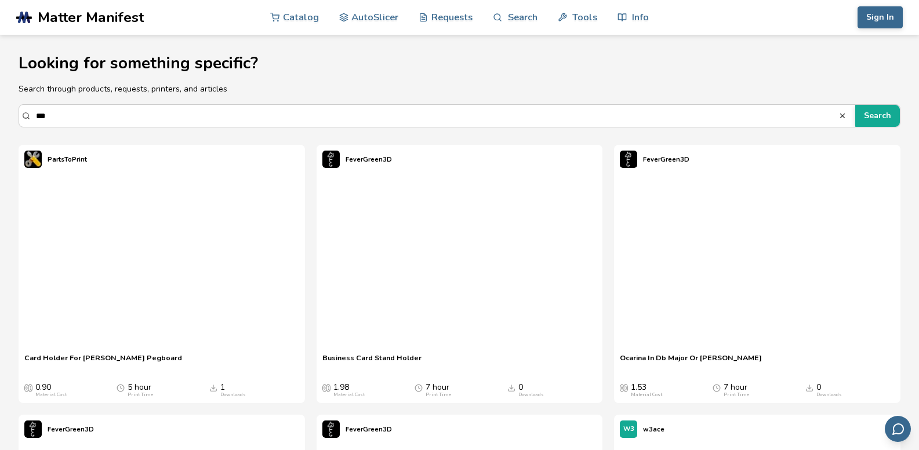
scroll to position [12, 0]
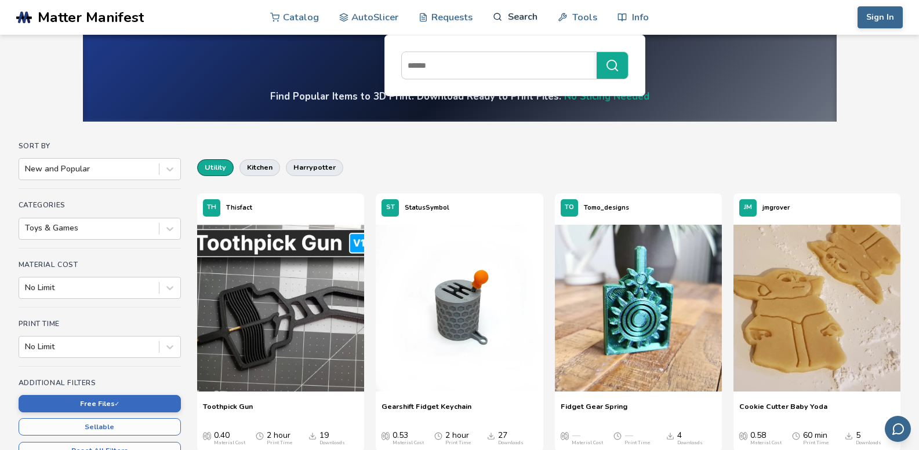
click at [511, 23] on link "Search" at bounding box center [515, 16] width 44 height 35
click at [508, 21] on link "Search" at bounding box center [515, 16] width 44 height 35
click at [505, 26] on link "Search" at bounding box center [515, 16] width 44 height 35
click at [530, 64] on input at bounding box center [496, 65] width 189 height 21
type input "*********"
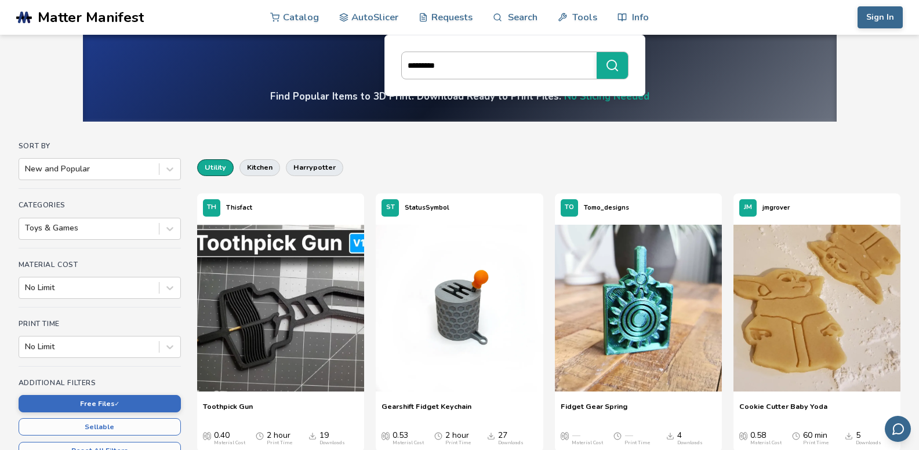
click at [597, 52] on button "*********" at bounding box center [612, 65] width 31 height 27
